Goal: Transaction & Acquisition: Purchase product/service

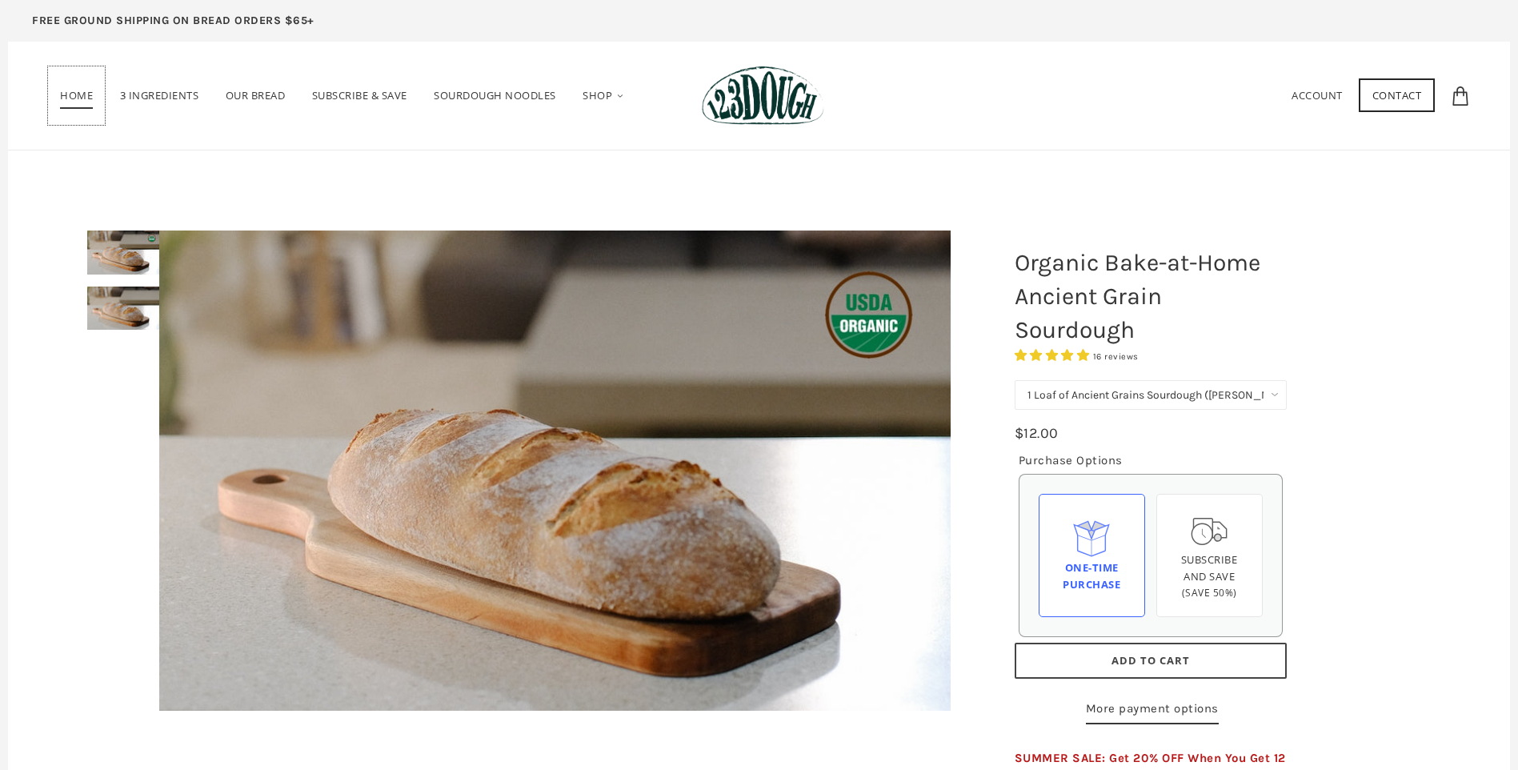
click at [83, 97] on span "Home" at bounding box center [76, 98] width 33 height 21
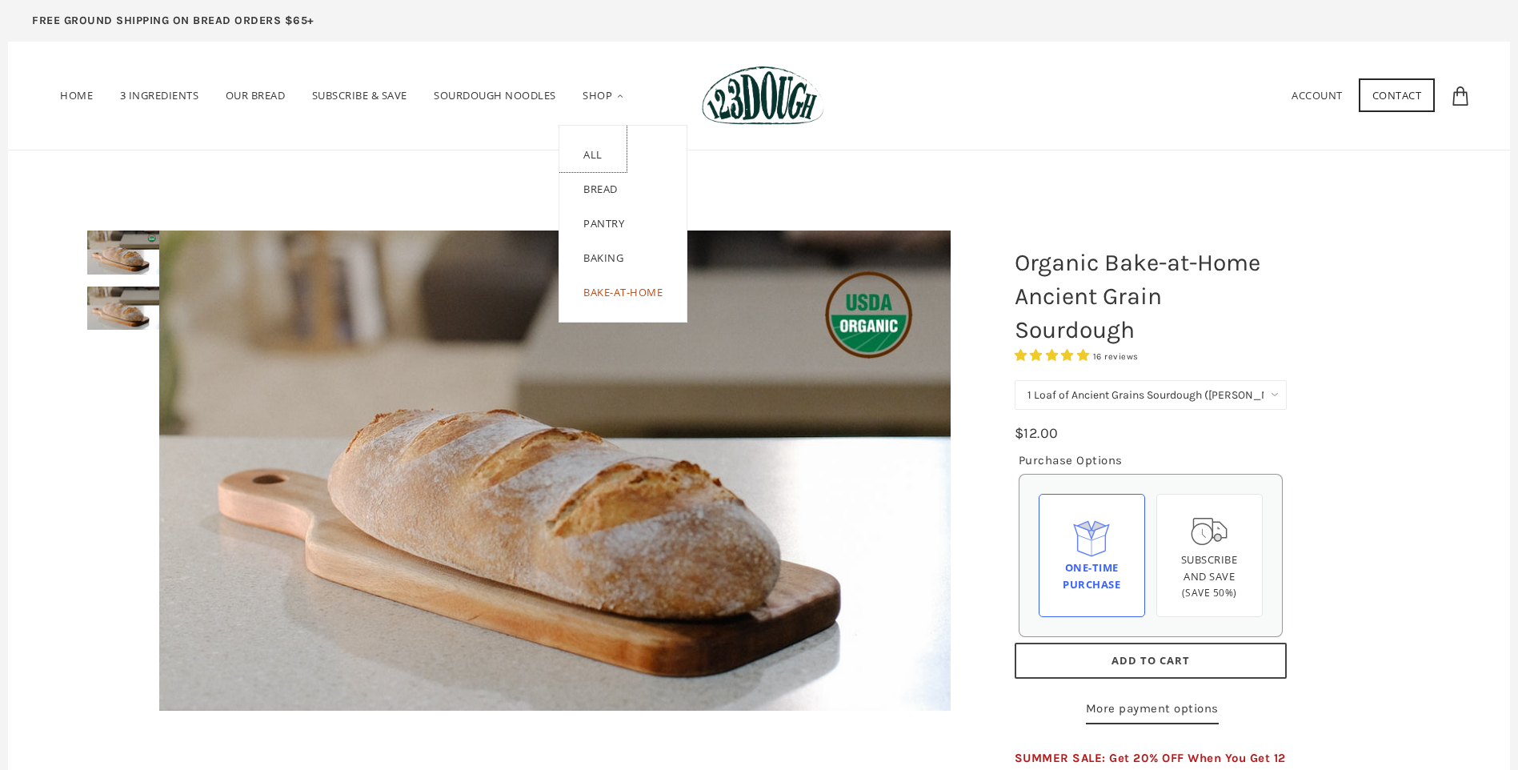
click at [600, 149] on link "ALL" at bounding box center [592, 149] width 67 height 46
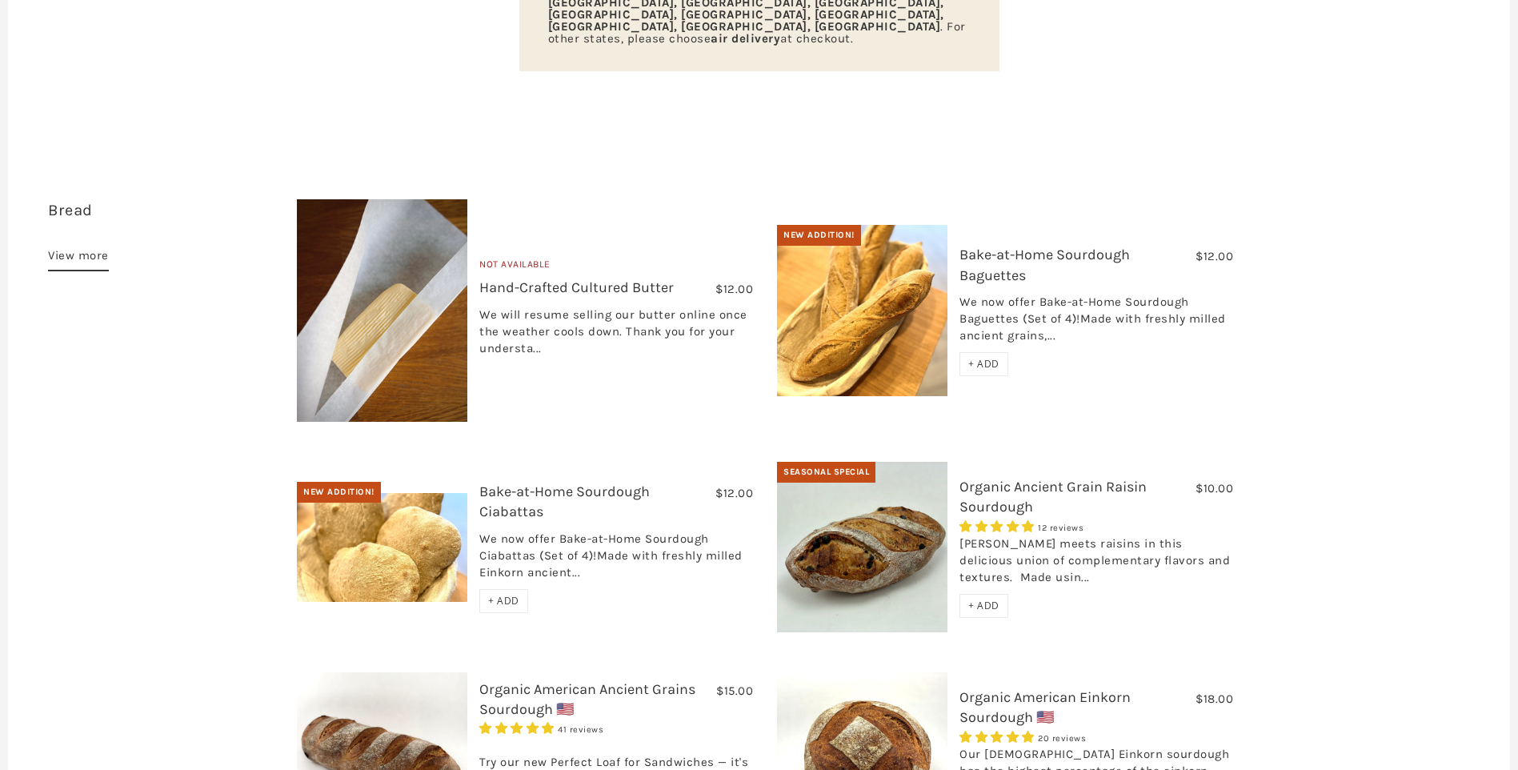
scroll to position [560, 0]
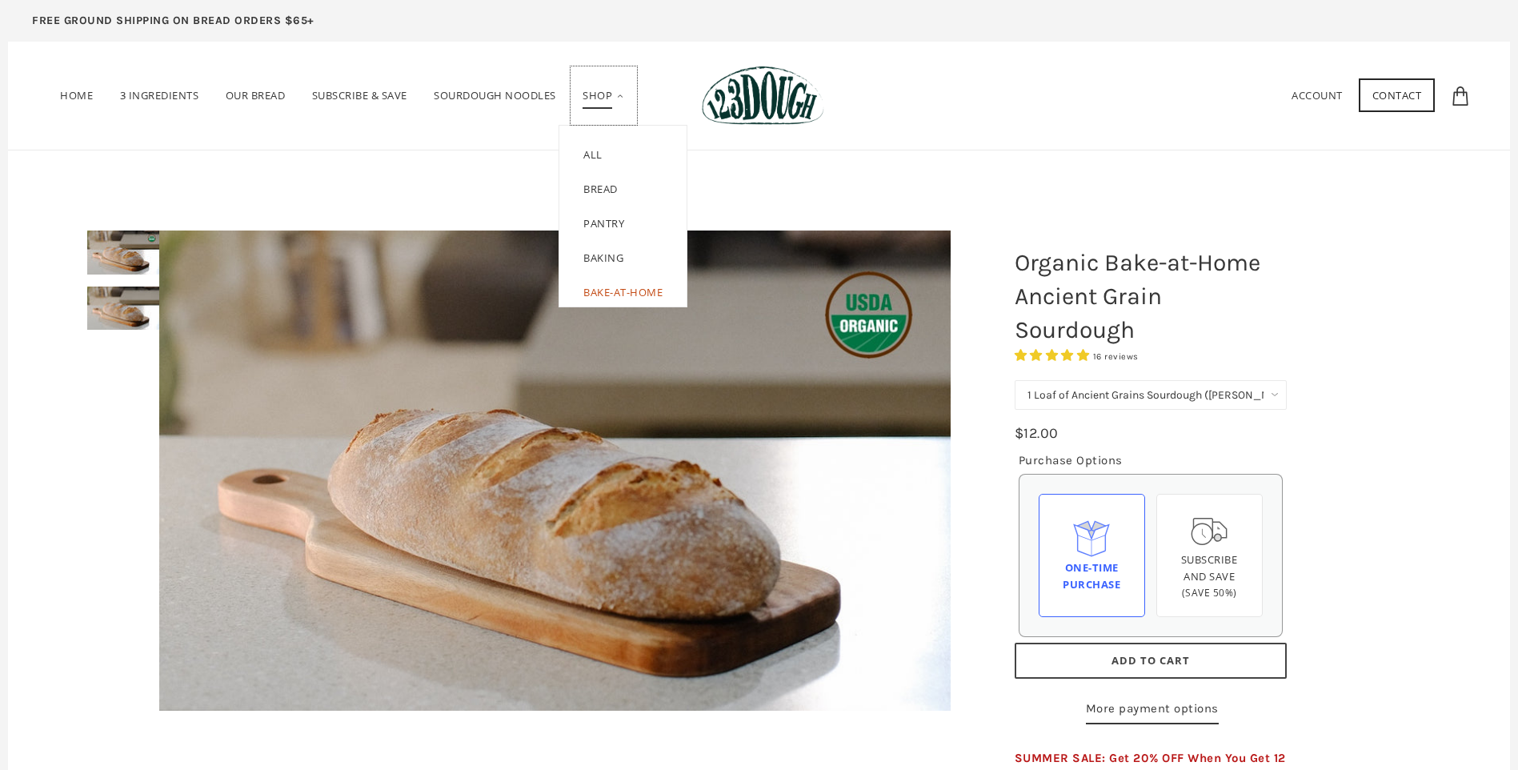
click at [589, 95] on link "Shop" at bounding box center [604, 95] width 66 height 59
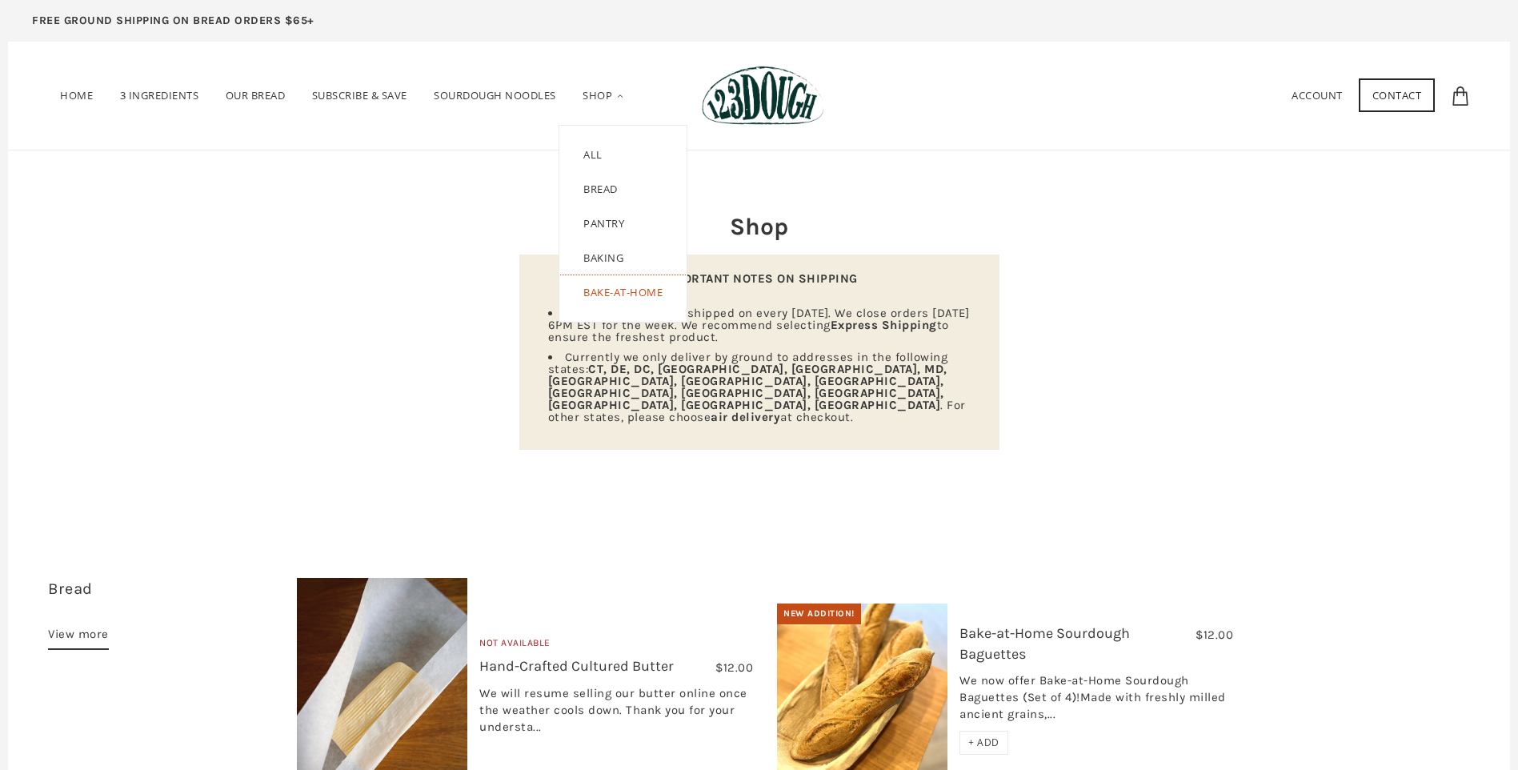
click at [617, 298] on link "Bake-at-Home" at bounding box center [622, 298] width 127 height 46
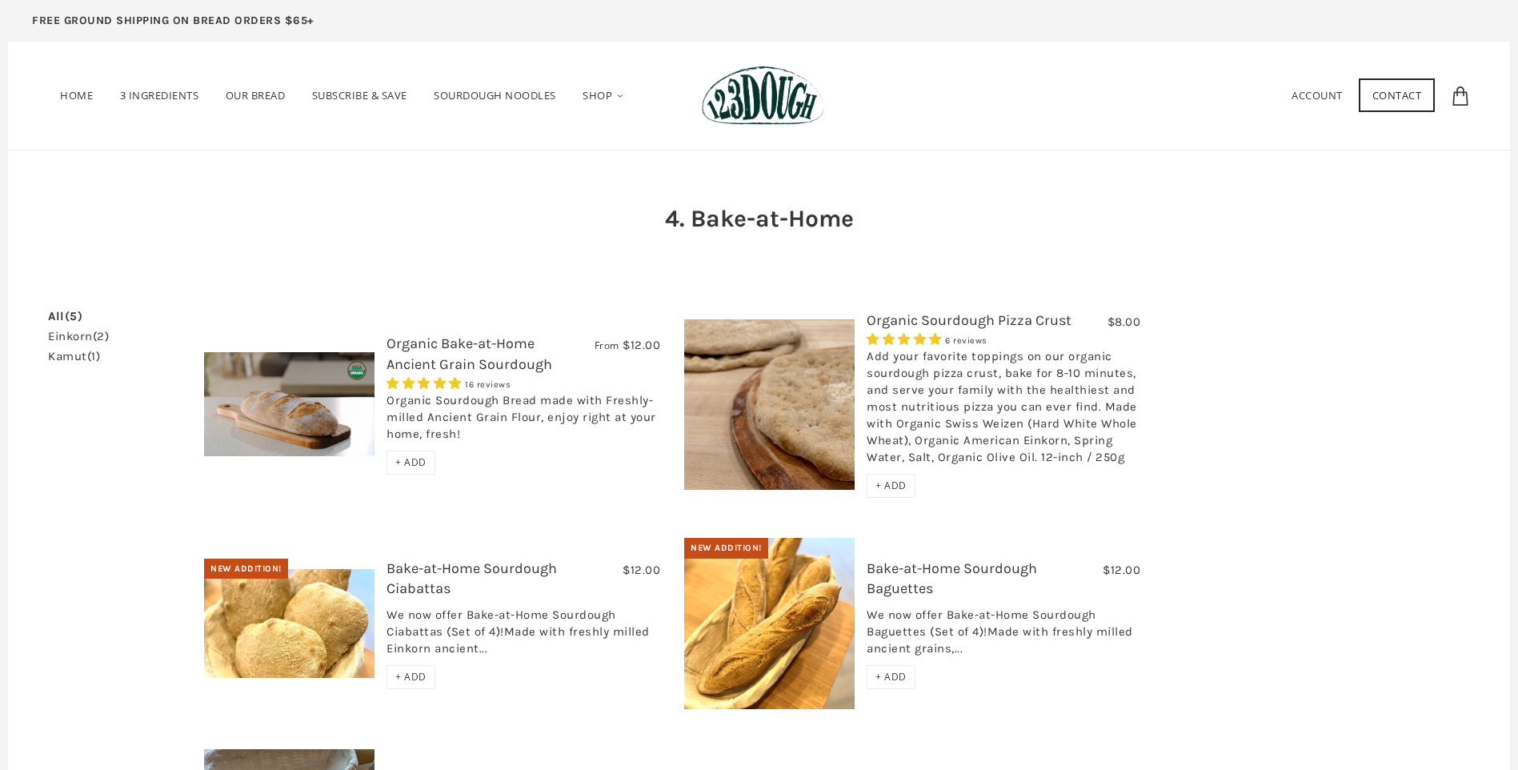
click at [978, 317] on link "Organic Sourdough Pizza Crust" at bounding box center [969, 320] width 205 height 18
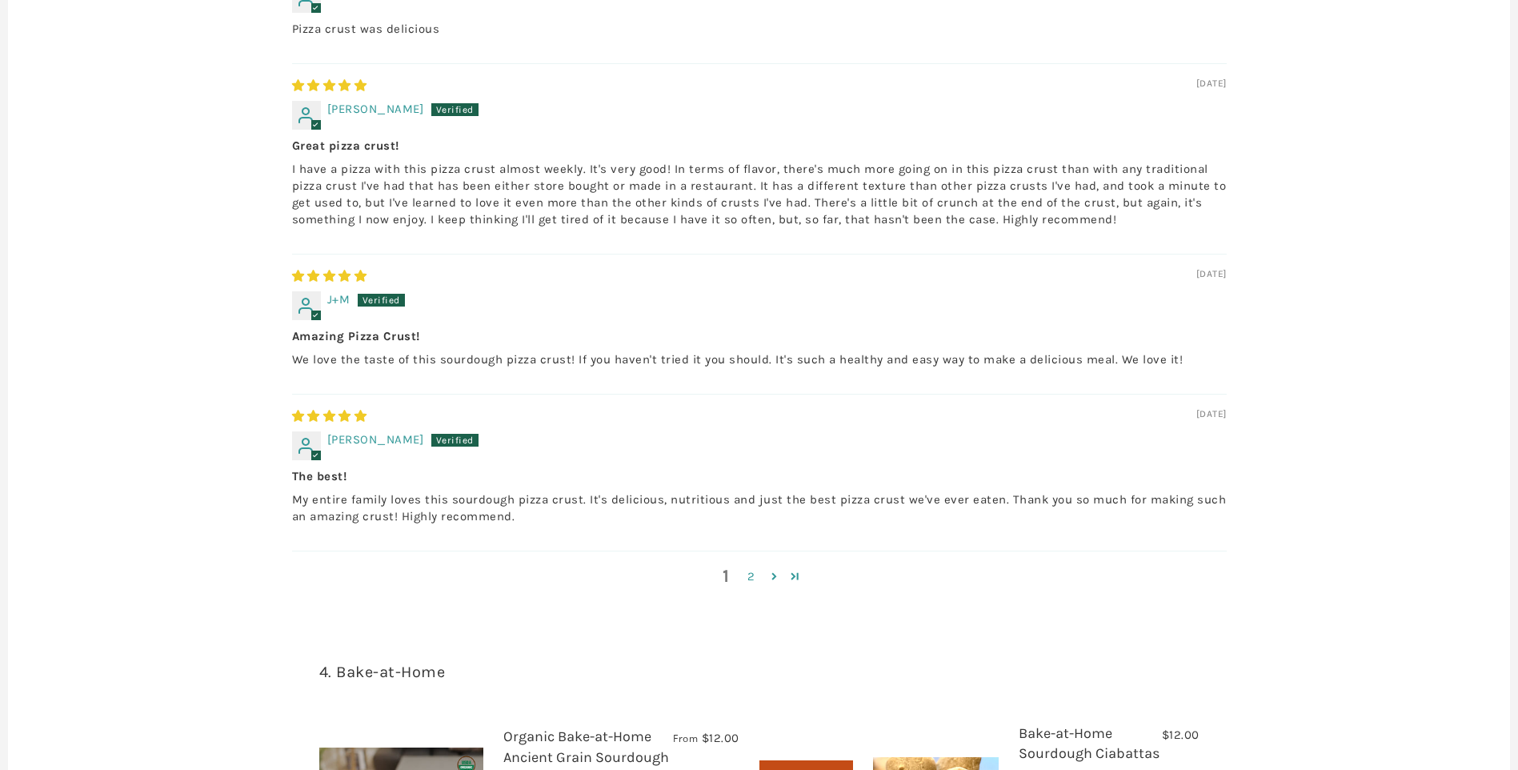
scroll to position [1441, 0]
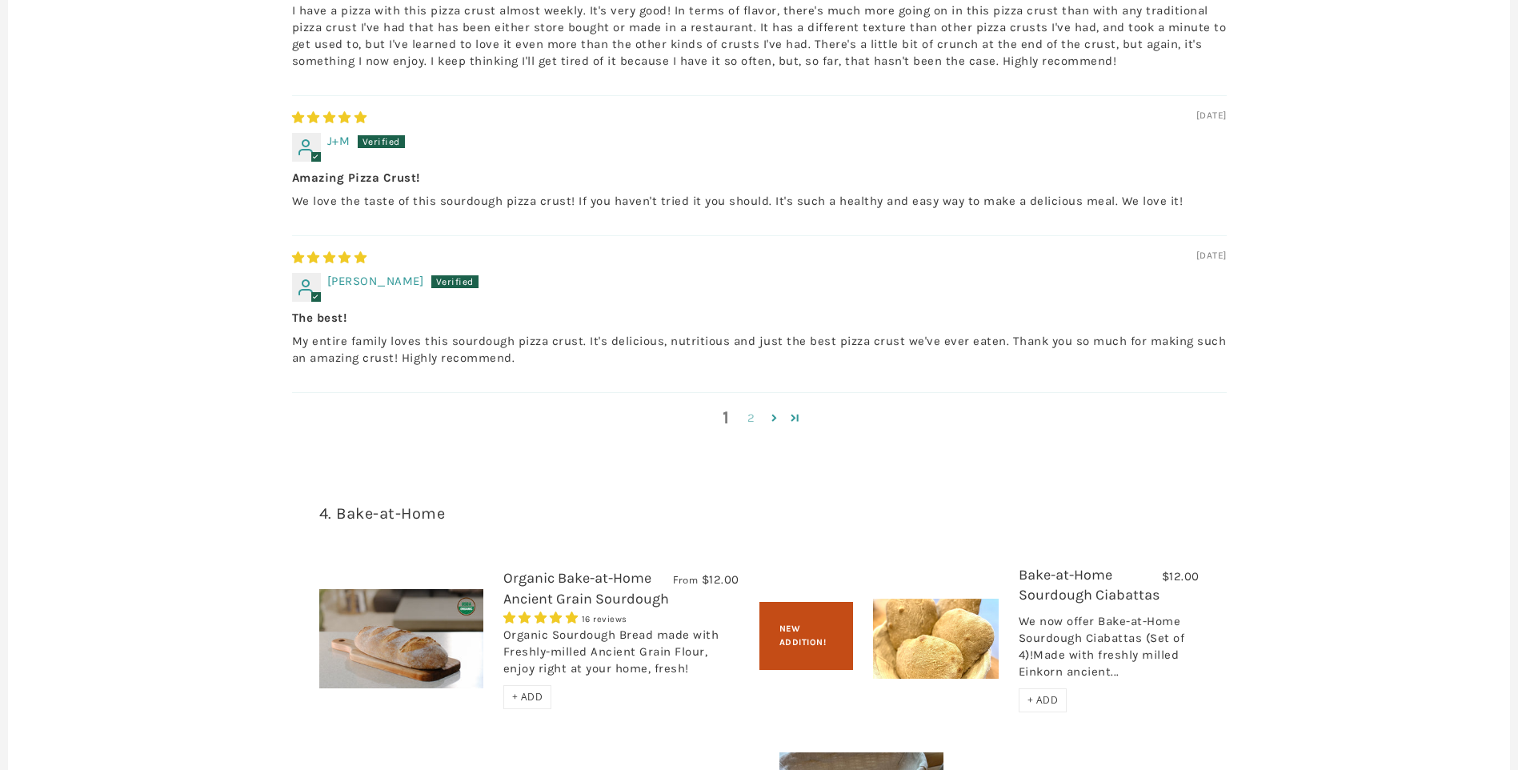
click at [755, 427] on link "2" at bounding box center [752, 418] width 26 height 18
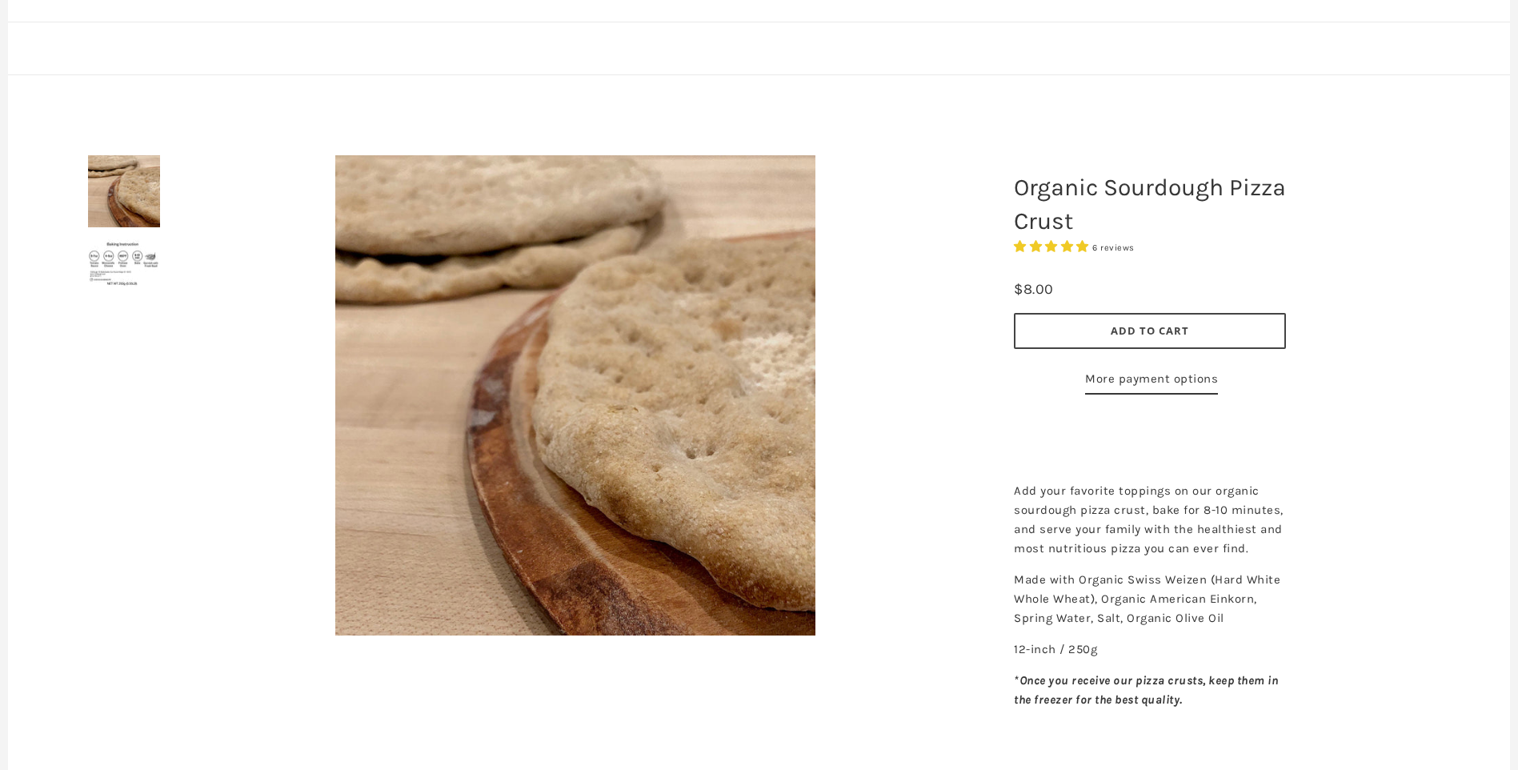
scroll to position [0, 0]
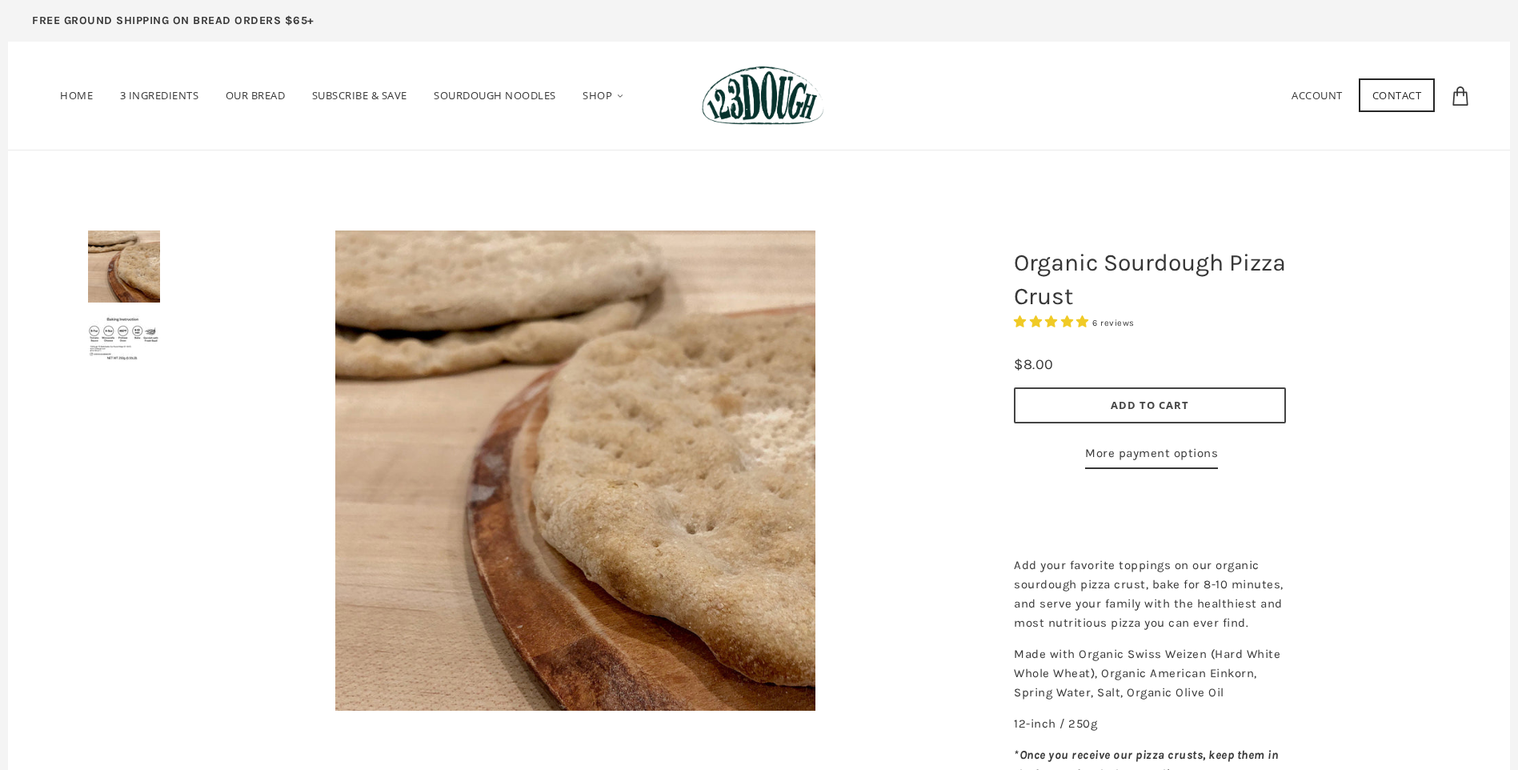
click at [131, 339] on img at bounding box center [124, 338] width 72 height 46
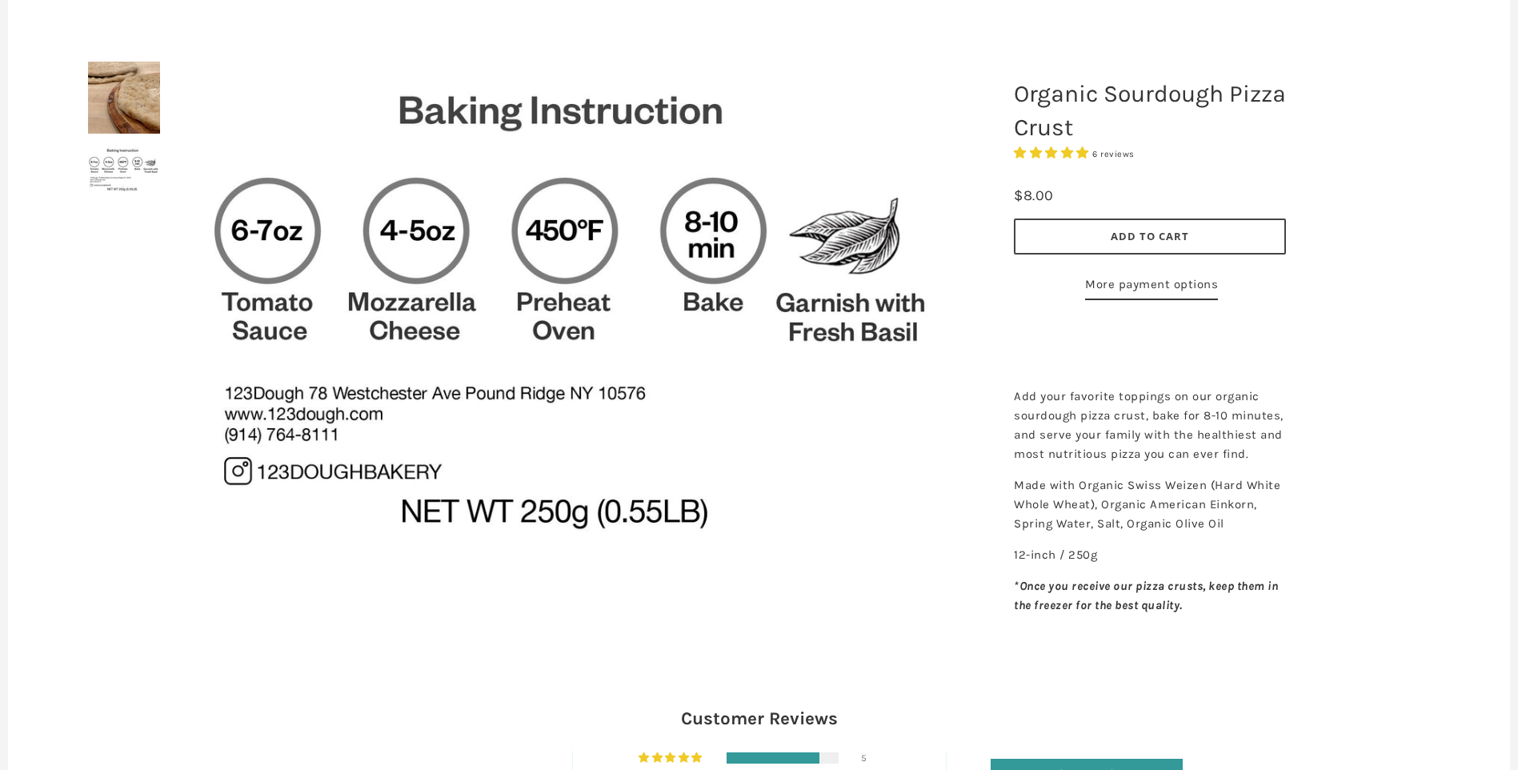
scroll to position [160, 0]
